Goal: Navigation & Orientation: Find specific page/section

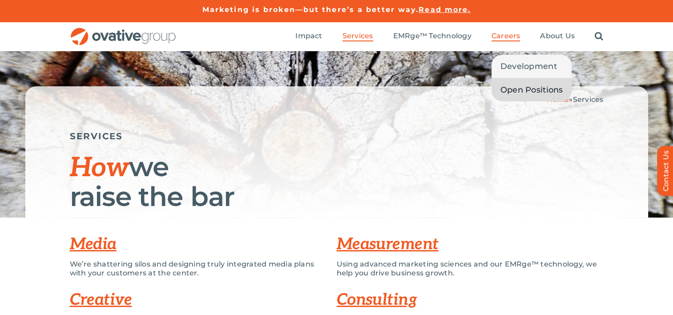
click at [520, 86] on span "Open Positions" at bounding box center [531, 90] width 63 height 12
